Goal: Task Accomplishment & Management: Manage account settings

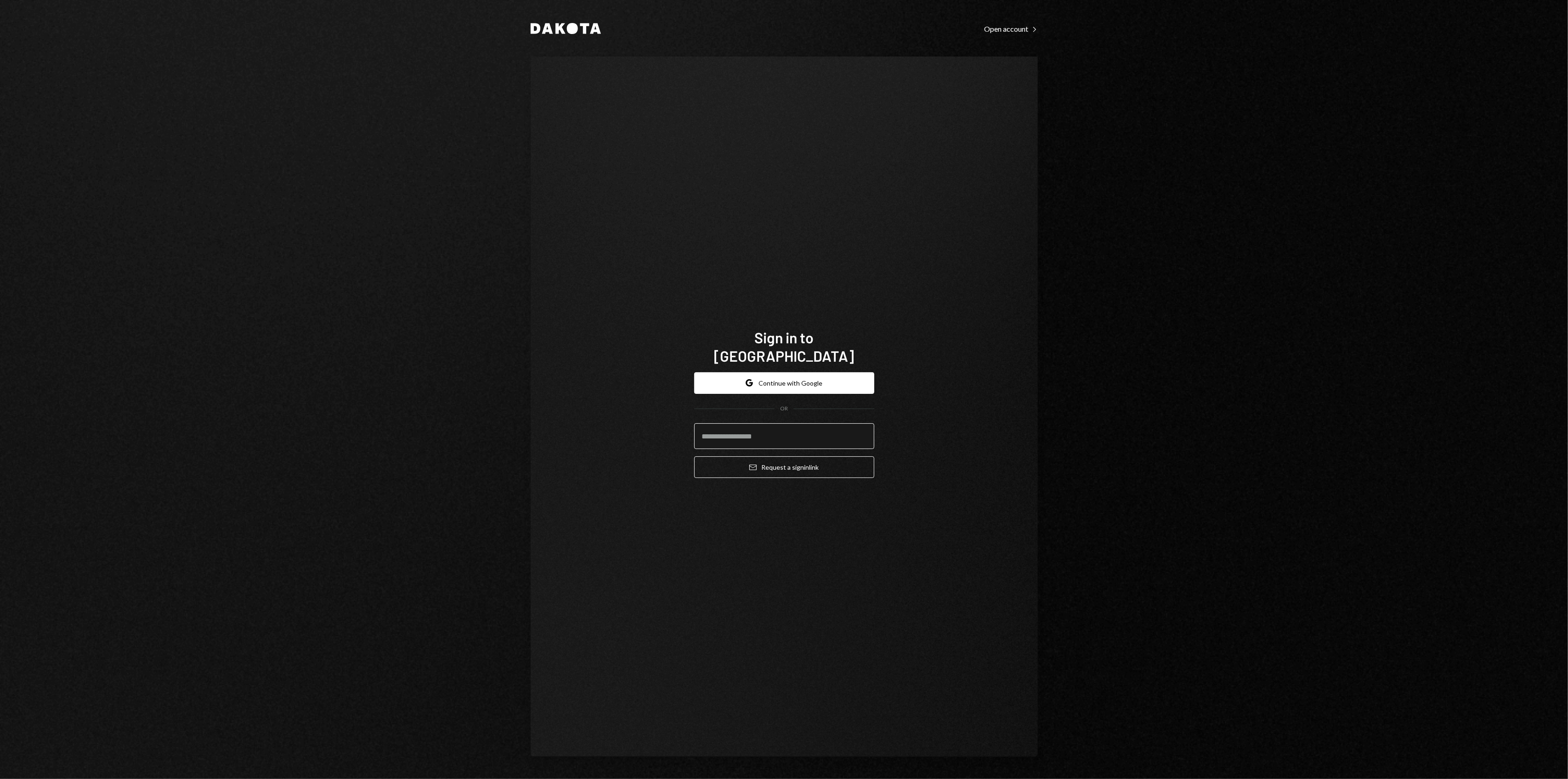
click at [753, 426] on input "email" at bounding box center [784, 436] width 180 height 26
type input "**********"
click at [813, 457] on button "Email Request a sign in link" at bounding box center [784, 467] width 180 height 22
